Goal: Information Seeking & Learning: Learn about a topic

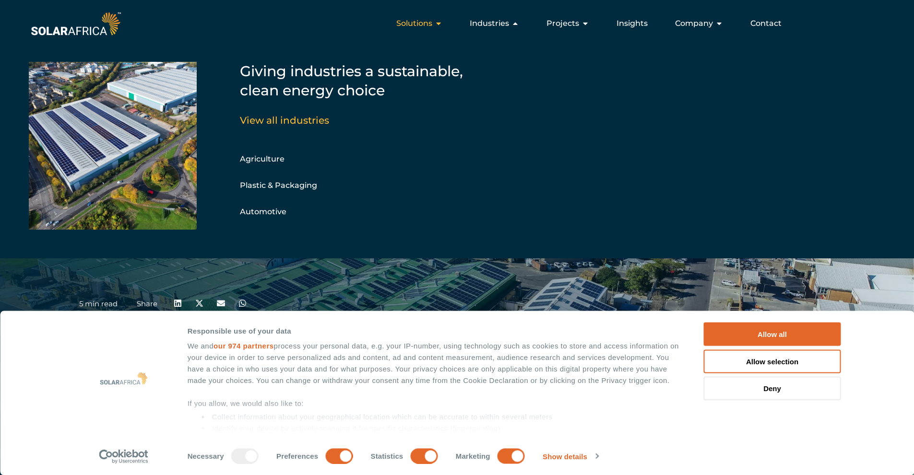
click at [413, 22] on span "Solutions" at bounding box center [414, 24] width 36 height 12
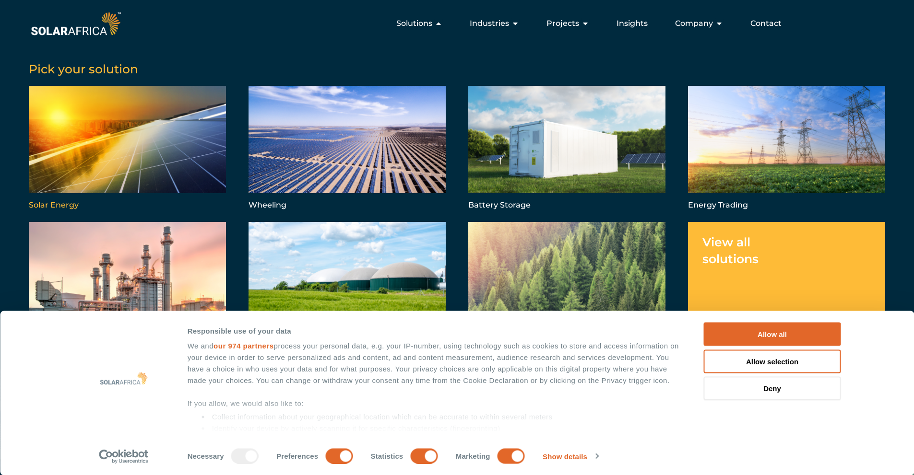
click at [121, 154] on link "Menu" at bounding box center [127, 149] width 197 height 126
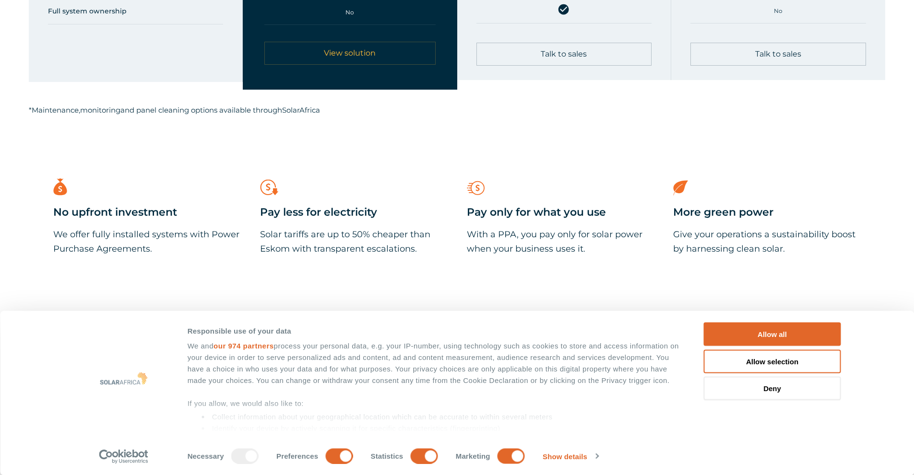
scroll to position [863, 0]
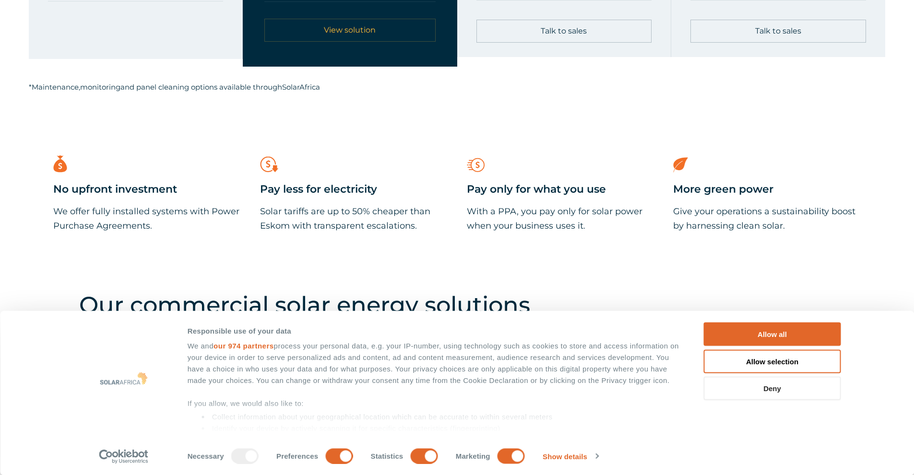
click at [779, 392] on button "Deny" at bounding box center [772, 388] width 137 height 23
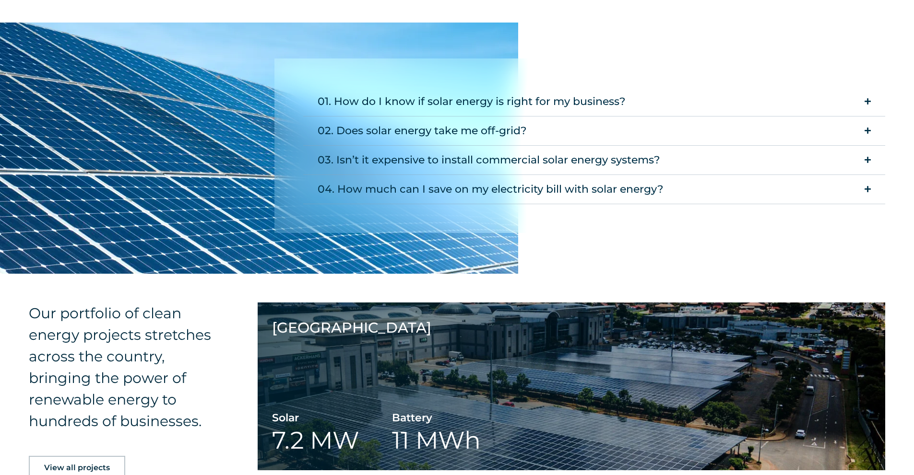
scroll to position [1870, 0]
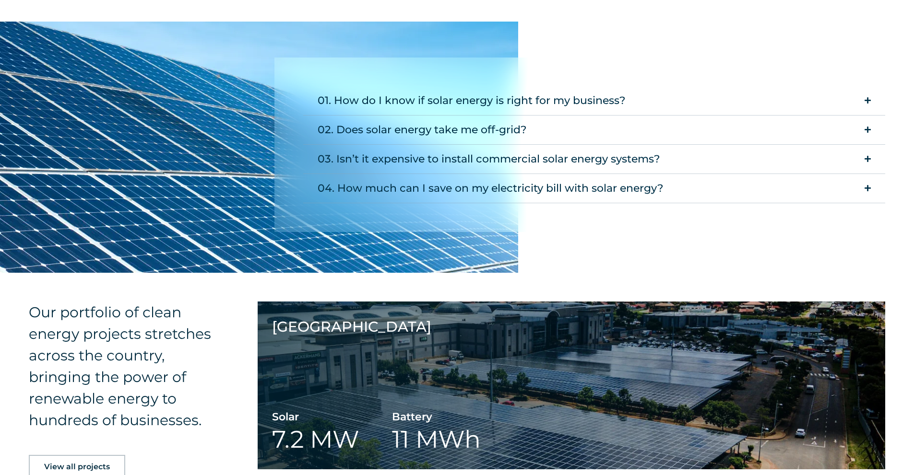
click at [533, 99] on div "01. How do I know if solar energy is right for my business?" at bounding box center [471, 100] width 308 height 19
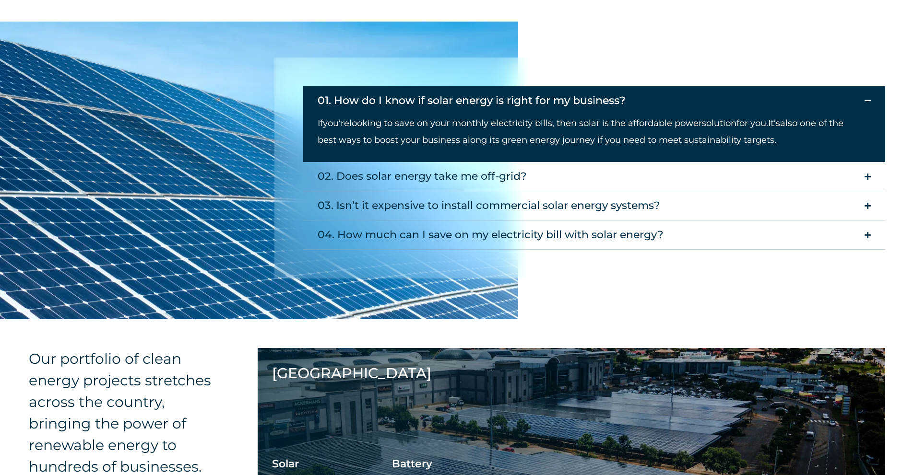
click at [411, 179] on div "02. Does solar energy take me off-grid?" at bounding box center [421, 176] width 209 height 19
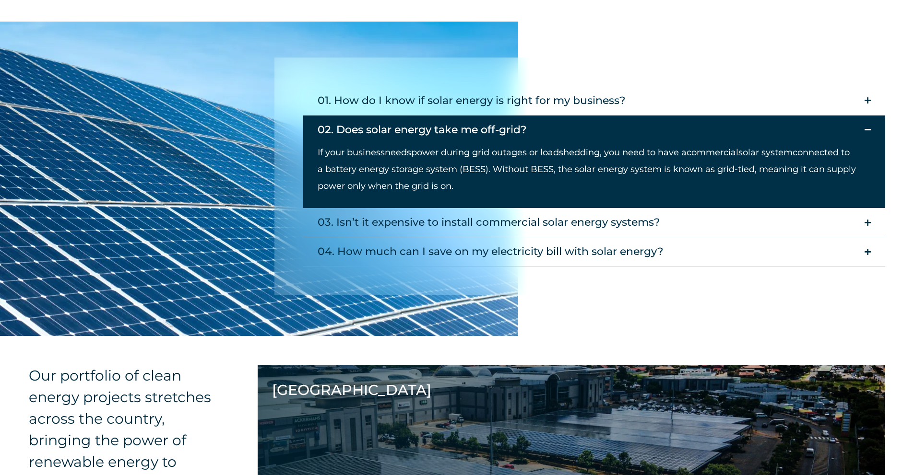
click at [496, 225] on div "03. Isn’t it expensive to install commercial solar energy systems?" at bounding box center [488, 222] width 342 height 19
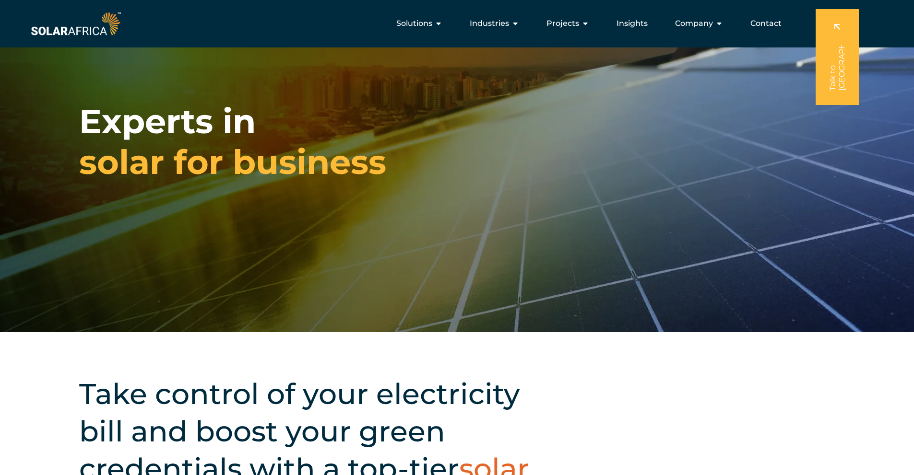
scroll to position [0, 0]
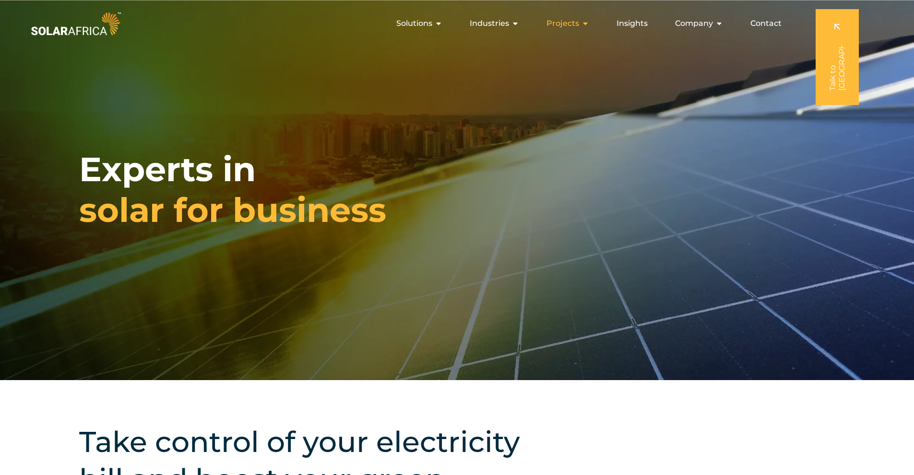
click at [574, 18] on span "Projects" at bounding box center [562, 24] width 33 height 12
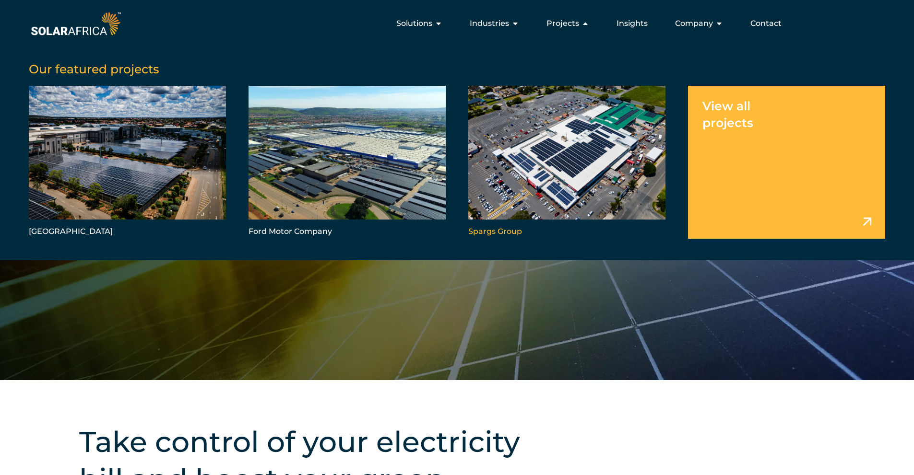
click at [552, 175] on link "Menu" at bounding box center [566, 162] width 197 height 153
click at [854, 225] on link "Menu" at bounding box center [786, 162] width 197 height 153
